Goal: Task Accomplishment & Management: Use online tool/utility

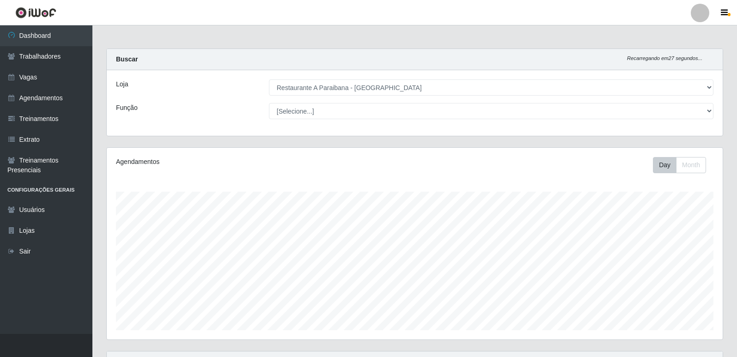
select select "342"
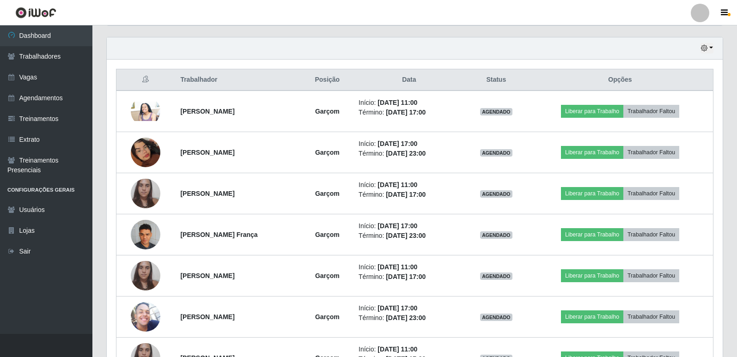
scroll to position [308, 0]
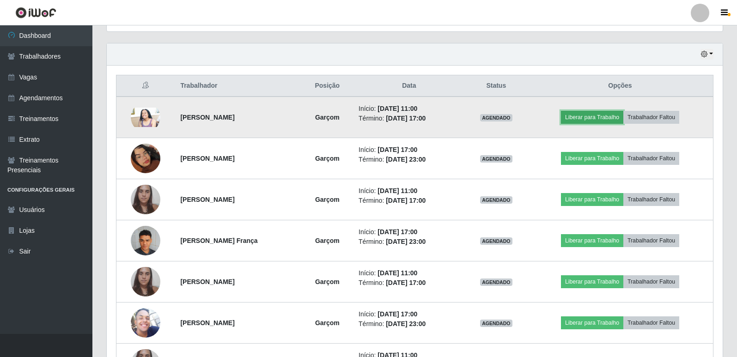
click at [622, 118] on button "Liberar para Trabalho" at bounding box center [592, 117] width 62 height 13
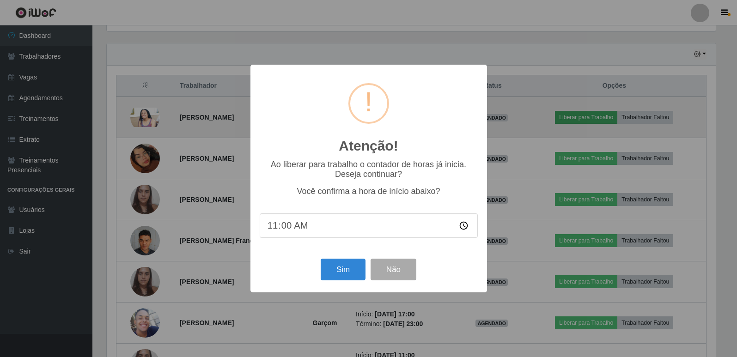
scroll to position [192, 611]
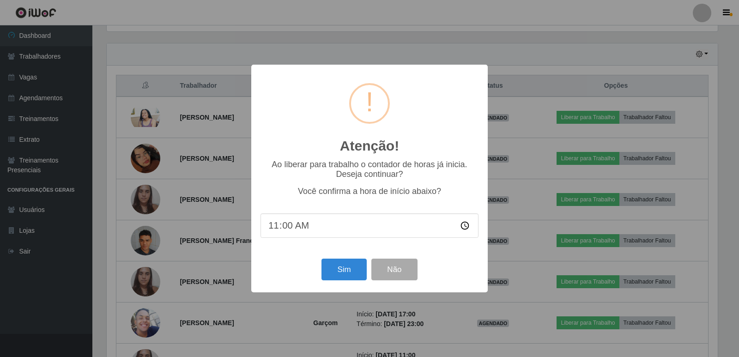
click at [530, 217] on div "Atenção! × Ao liberar para trabalho o contador de horas já inicia. Deseja conti…" at bounding box center [369, 178] width 739 height 357
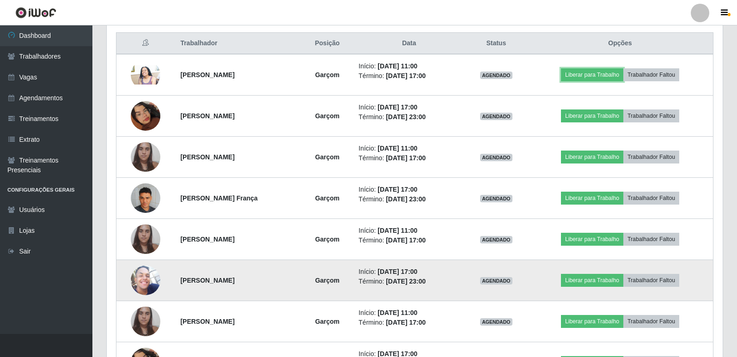
scroll to position [308, 0]
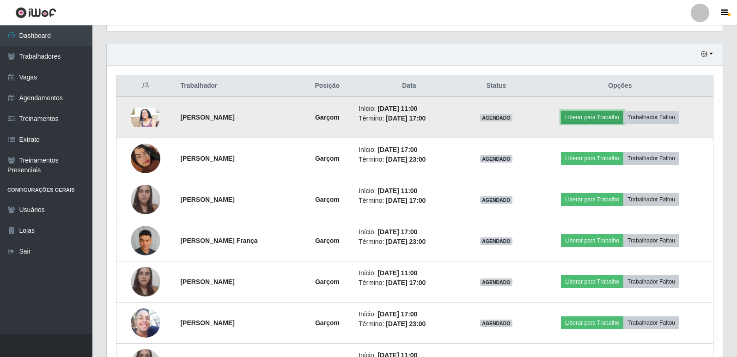
click at [595, 118] on button "Liberar para Trabalho" at bounding box center [592, 117] width 62 height 13
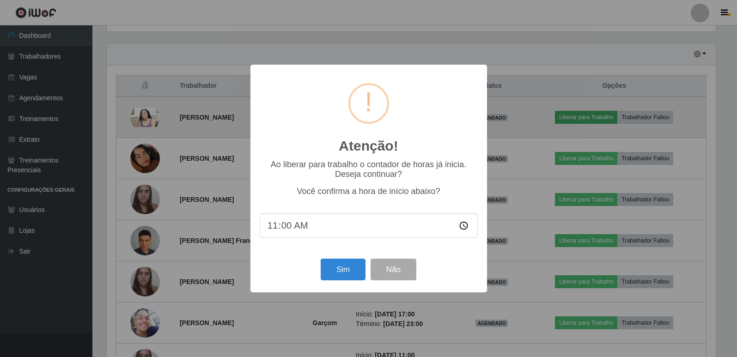
scroll to position [192, 611]
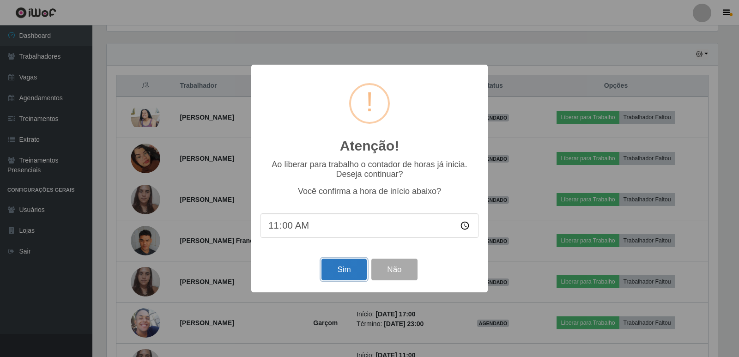
click at [335, 273] on button "Sim" at bounding box center [343, 270] width 45 height 22
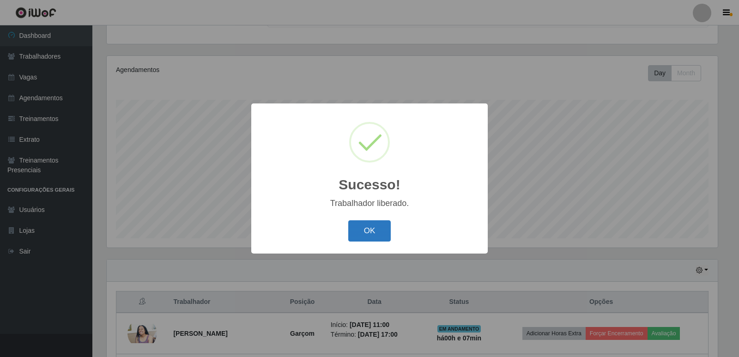
click at [370, 234] on button "OK" at bounding box center [369, 231] width 43 height 22
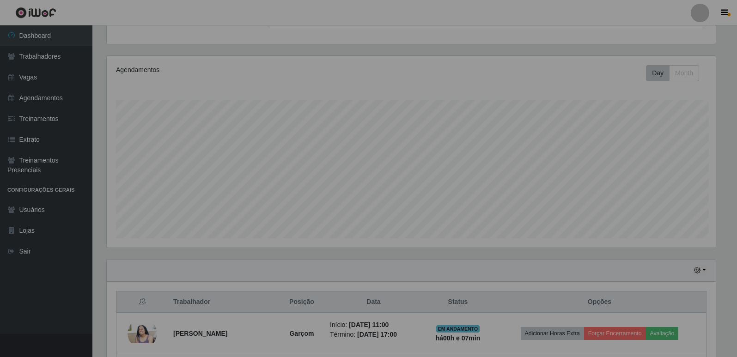
scroll to position [192, 616]
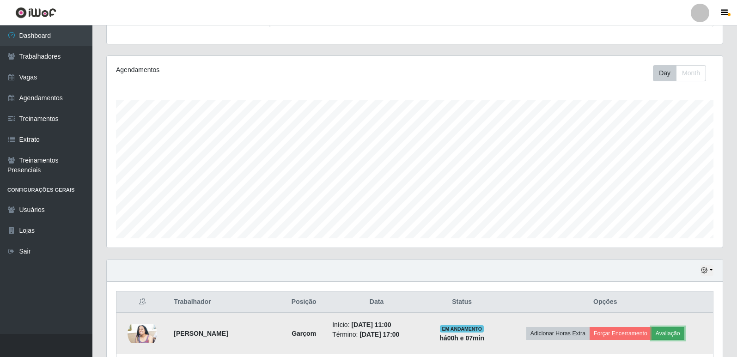
click at [674, 335] on button "Avaliação" at bounding box center [667, 333] width 33 height 13
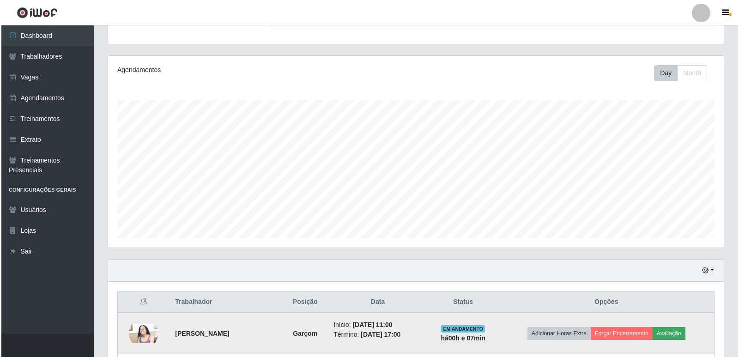
scroll to position [192, 611]
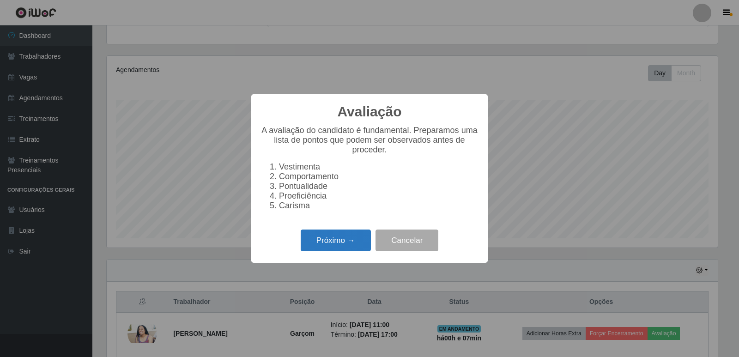
click at [348, 240] on button "Próximo →" at bounding box center [336, 241] width 70 height 22
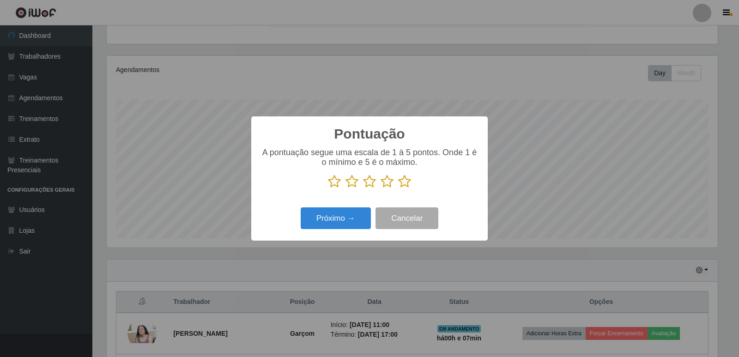
click at [407, 184] on icon at bounding box center [404, 182] width 13 height 14
click at [398, 188] on input "radio" at bounding box center [398, 188] width 0 height 0
drag, startPoint x: 358, startPoint y: 210, endPoint x: 357, endPoint y: 217, distance: 7.1
click at [357, 217] on button "Próximo →" at bounding box center [336, 218] width 70 height 22
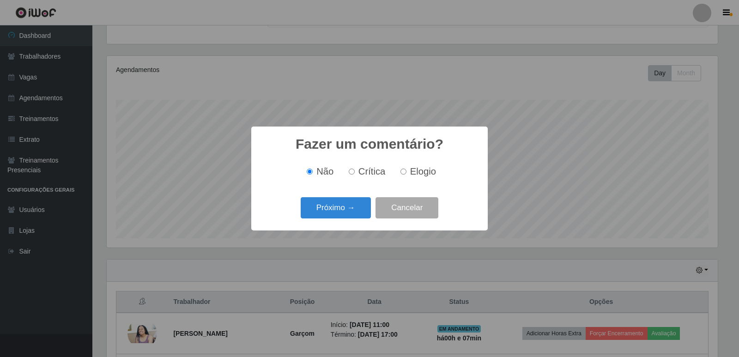
click at [408, 173] on label "Elogio" at bounding box center [416, 171] width 39 height 11
click at [406, 173] on input "Elogio" at bounding box center [403, 172] width 6 height 6
radio input "true"
click at [347, 216] on button "Próximo →" at bounding box center [336, 208] width 70 height 22
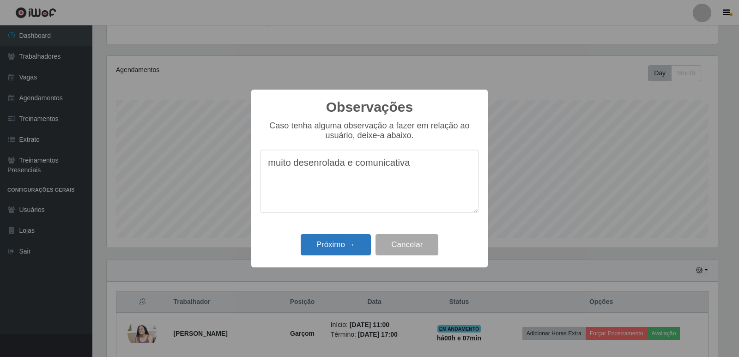
type textarea "muito desenrolada e comunicativa"
click at [333, 248] on button "Próximo →" at bounding box center [336, 245] width 70 height 22
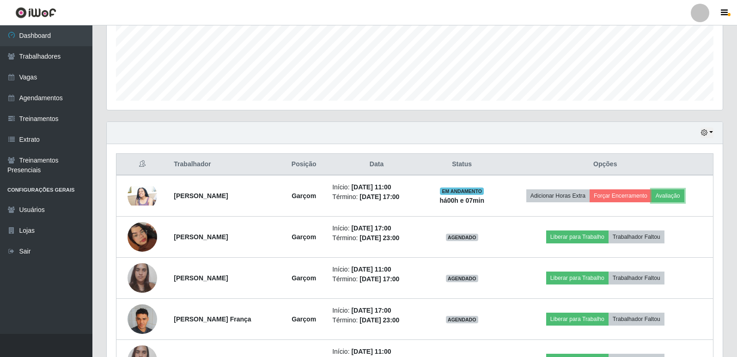
scroll to position [230, 0]
